Goal: Check status: Check status

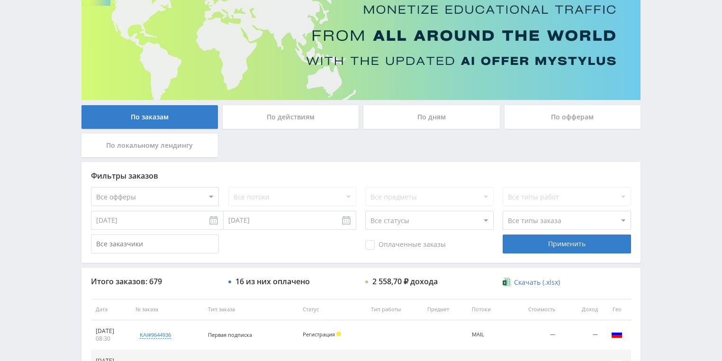
scroll to position [89, 0]
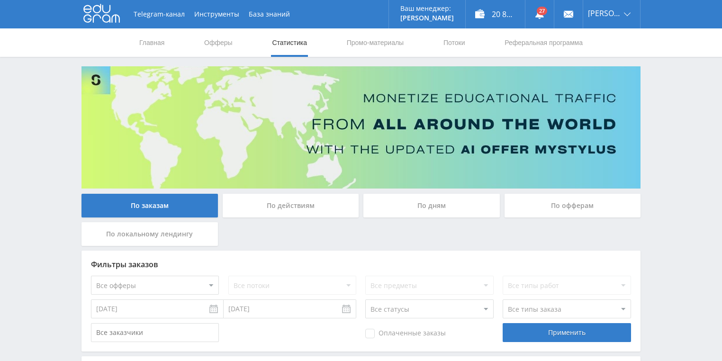
click at [300, 209] on div "По действиям" at bounding box center [291, 206] width 137 height 24
click at [0, 0] on input "По действиям" at bounding box center [0, 0] width 0 height 0
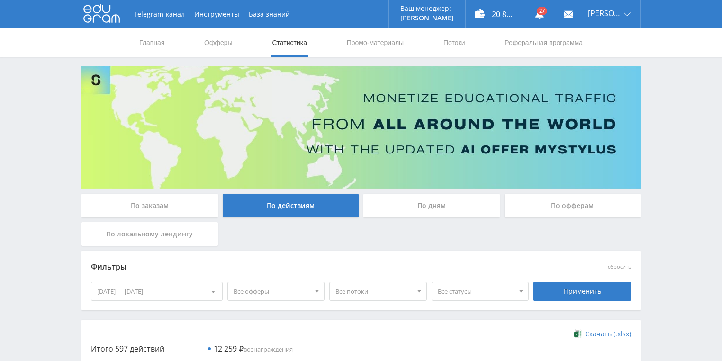
click at [409, 209] on div "По дням" at bounding box center [432, 206] width 137 height 24
click at [0, 0] on input "По дням" at bounding box center [0, 0] width 0 height 0
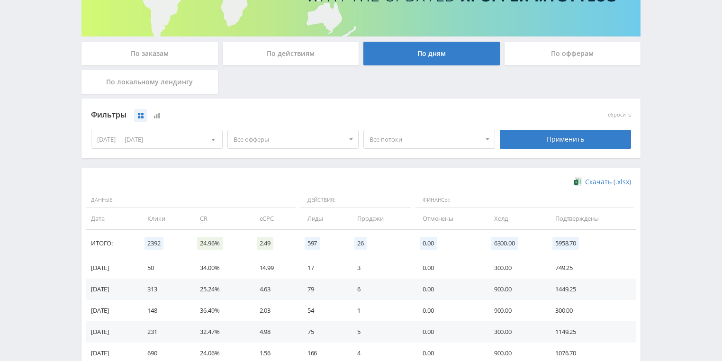
scroll to position [152, 0]
click at [436, 141] on span "Все потоки" at bounding box center [425, 140] width 111 height 18
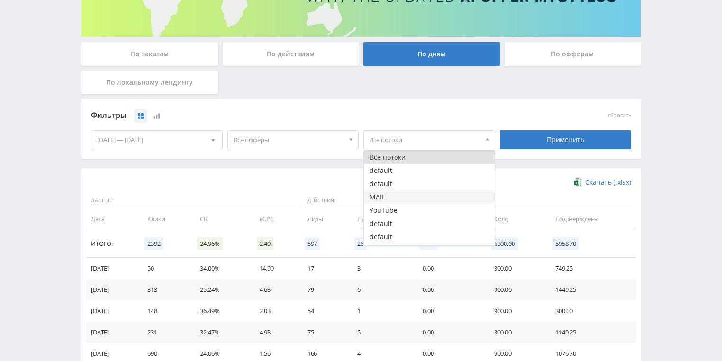
drag, startPoint x: 404, startPoint y: 200, endPoint x: 501, endPoint y: 165, distance: 102.9
click at [404, 200] on button "MAIL" at bounding box center [429, 197] width 131 height 13
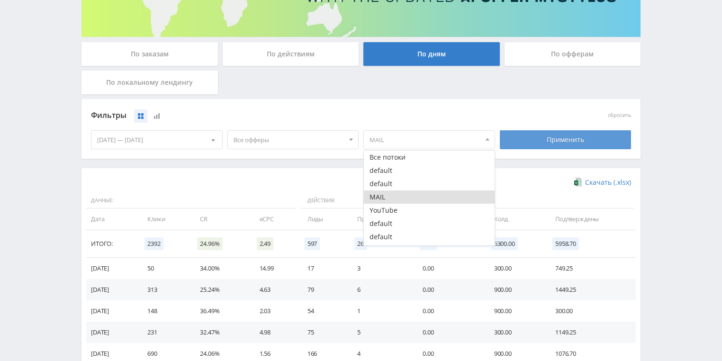
click at [559, 143] on div "Применить" at bounding box center [566, 139] width 132 height 19
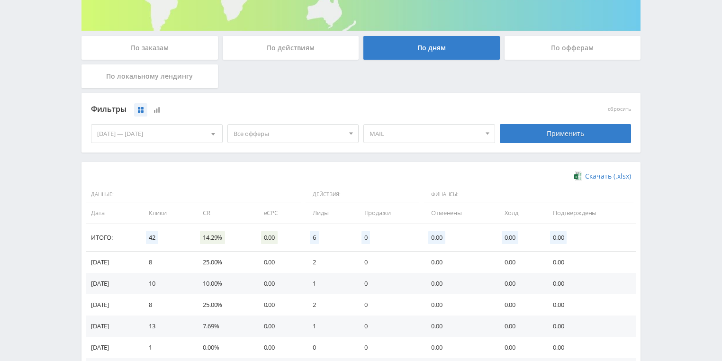
scroll to position [145, 0]
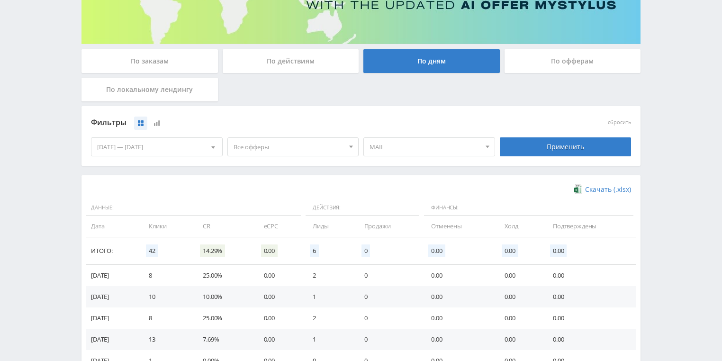
click at [404, 144] on span "MAIL" at bounding box center [425, 147] width 111 height 18
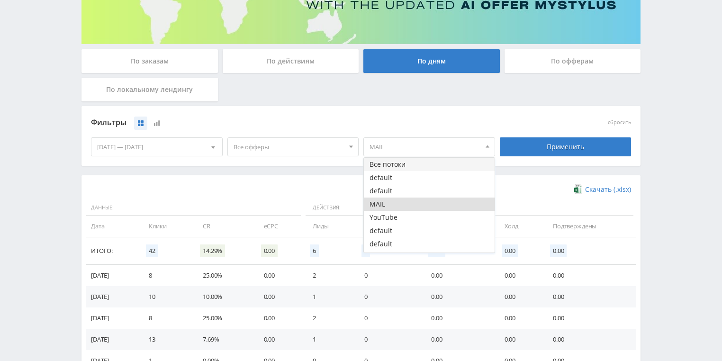
click at [402, 166] on button "Все потоки" at bounding box center [429, 164] width 131 height 13
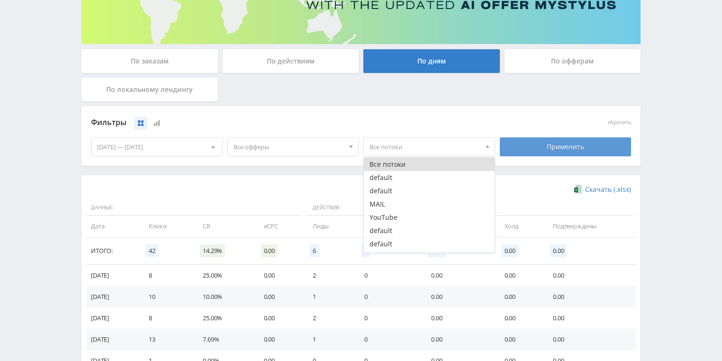
click at [564, 148] on div "Применить" at bounding box center [566, 146] width 132 height 19
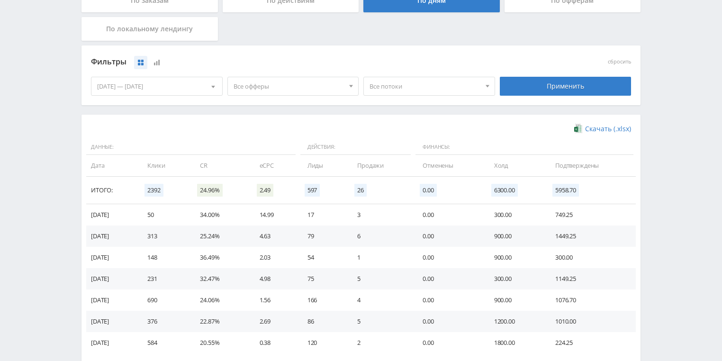
scroll to position [258, 0]
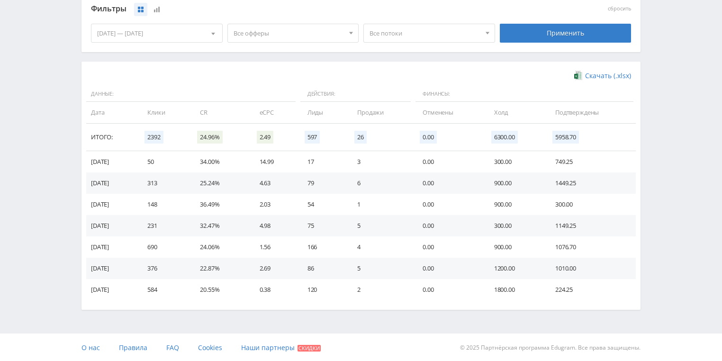
drag, startPoint x: 187, startPoint y: 236, endPoint x: 348, endPoint y: 1, distance: 284.7
click at [187, 237] on td "690" at bounding box center [164, 247] width 53 height 21
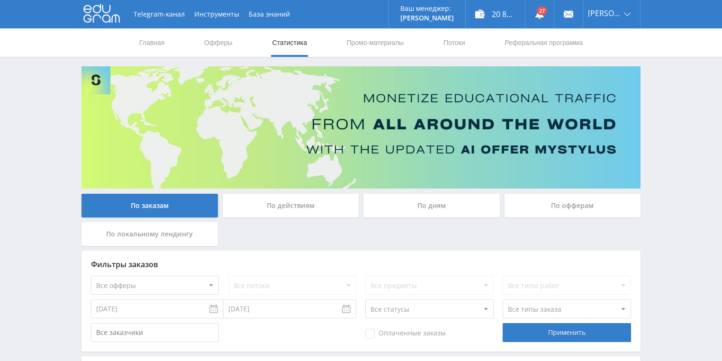
click at [306, 207] on div "По действиям" at bounding box center [291, 206] width 137 height 24
click at [0, 0] on input "По действиям" at bounding box center [0, 0] width 0 height 0
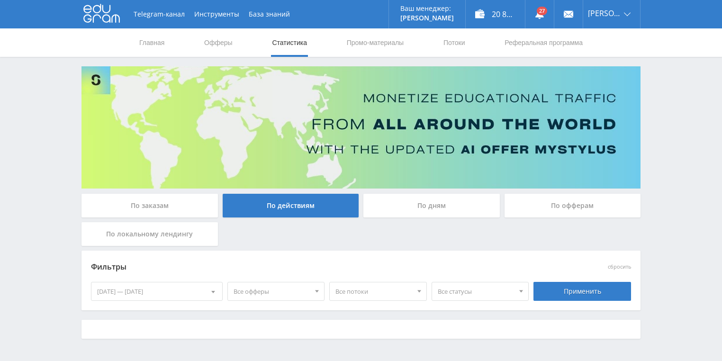
click at [413, 213] on div "По дням" at bounding box center [432, 206] width 137 height 24
click at [0, 0] on input "По дням" at bounding box center [0, 0] width 0 height 0
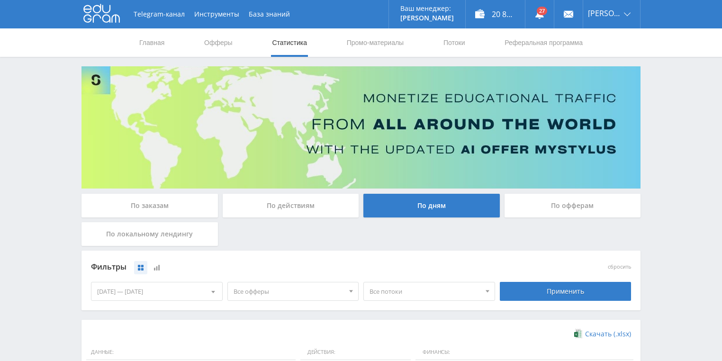
click at [301, 203] on div "По действиям" at bounding box center [291, 206] width 137 height 24
click at [0, 0] on input "По действиям" at bounding box center [0, 0] width 0 height 0
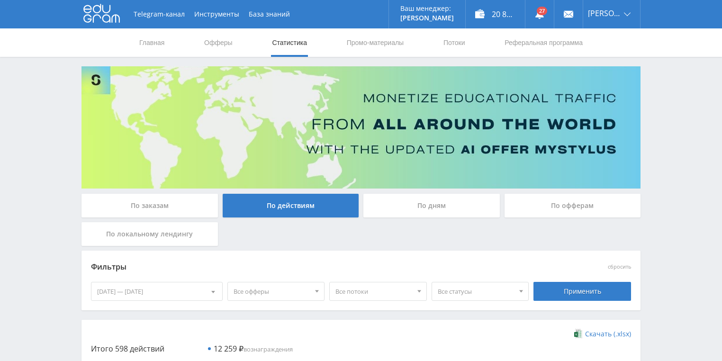
click at [301, 204] on div "По действиям" at bounding box center [291, 206] width 137 height 24
click at [0, 0] on input "По действиям" at bounding box center [0, 0] width 0 height 0
click at [404, 206] on div "По дням" at bounding box center [432, 206] width 137 height 24
click at [0, 0] on input "По дням" at bounding box center [0, 0] width 0 height 0
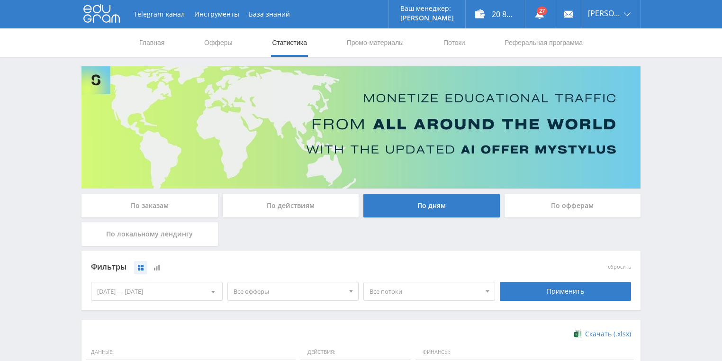
click at [300, 209] on div "По действиям" at bounding box center [291, 206] width 137 height 24
click at [0, 0] on input "По действиям" at bounding box center [0, 0] width 0 height 0
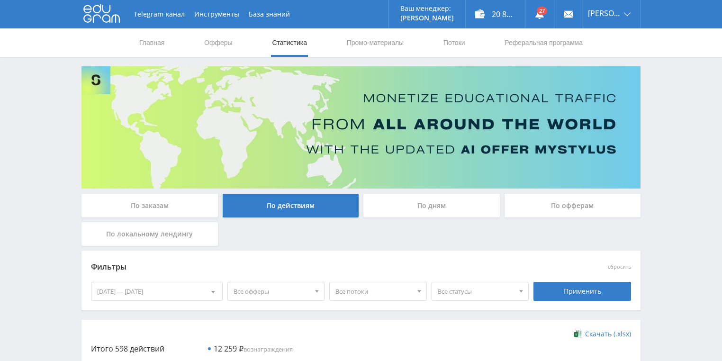
click at [174, 207] on div "По заказам" at bounding box center [150, 206] width 137 height 24
click at [0, 0] on input "По заказам" at bounding box center [0, 0] width 0 height 0
